Goal: Register for event/course

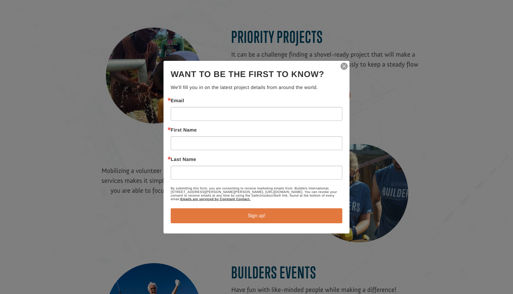
scroll to position [474, 0]
click at [344, 65] on img "button" at bounding box center [344, 66] width 8 height 8
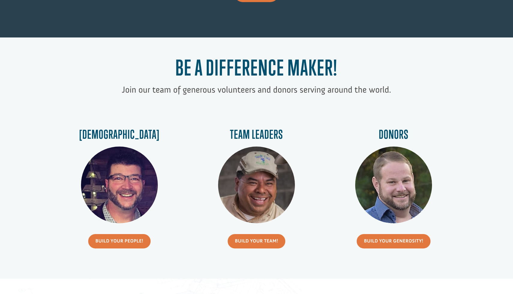
scroll to position [0, 0]
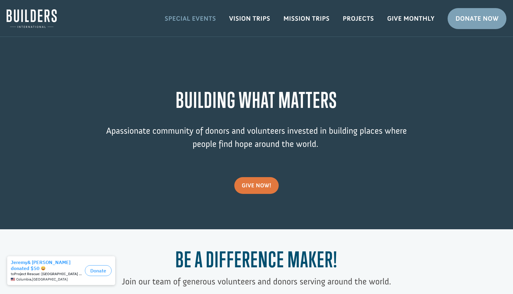
click at [203, 20] on link "Special Events" at bounding box center [190, 18] width 65 height 17
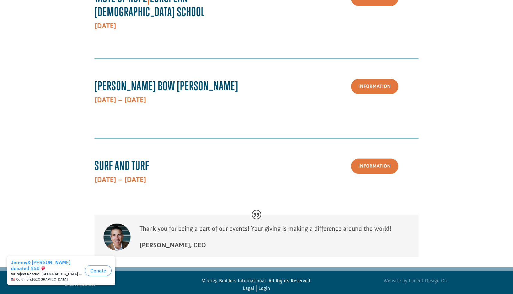
scroll to position [226, 0]
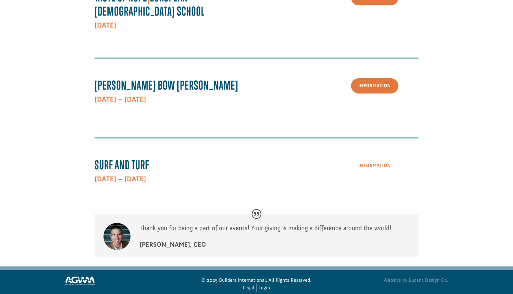
click at [382, 158] on link "Information" at bounding box center [374, 165] width 47 height 15
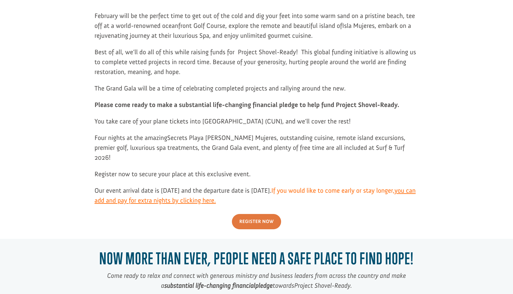
scroll to position [540, 0]
click at [204, 187] on link "you can add and pay for extra nights by clicking here." at bounding box center [255, 197] width 321 height 21
